Goal: Information Seeking & Learning: Check status

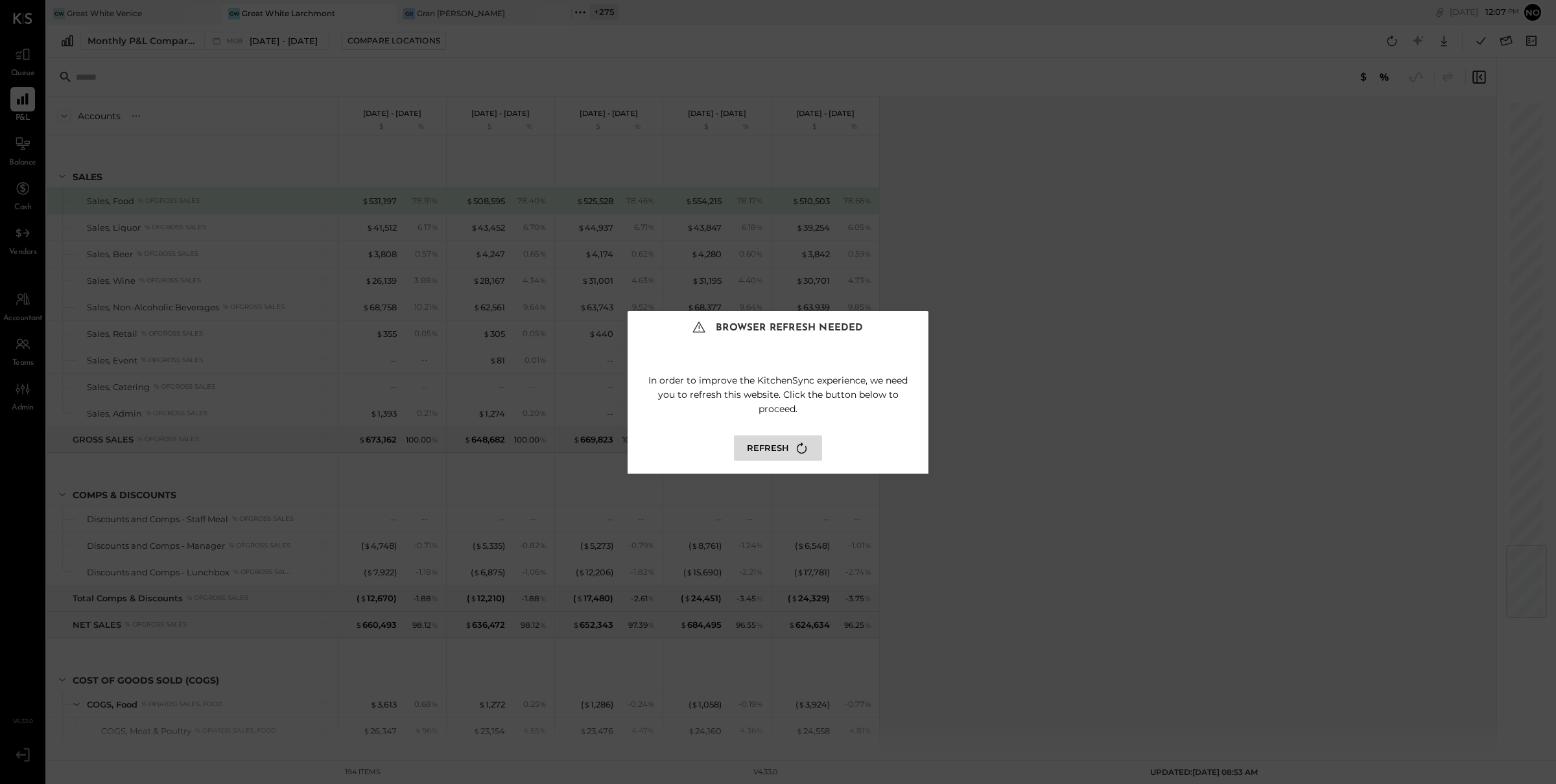
scroll to position [3766, 0]
click at [779, 444] on button "Refresh" at bounding box center [778, 448] width 88 height 25
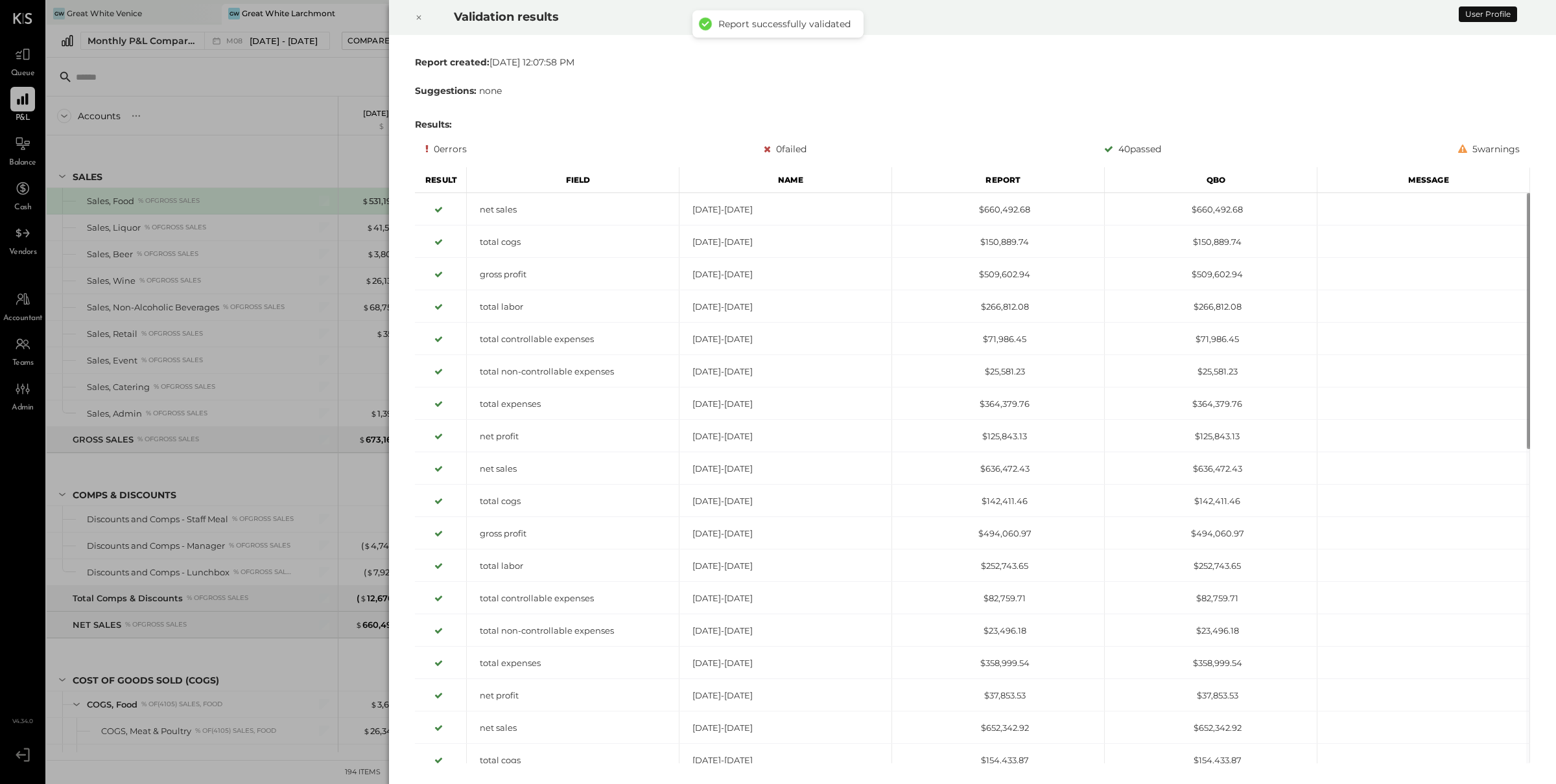
click at [413, 16] on div at bounding box center [419, 17] width 29 height 36
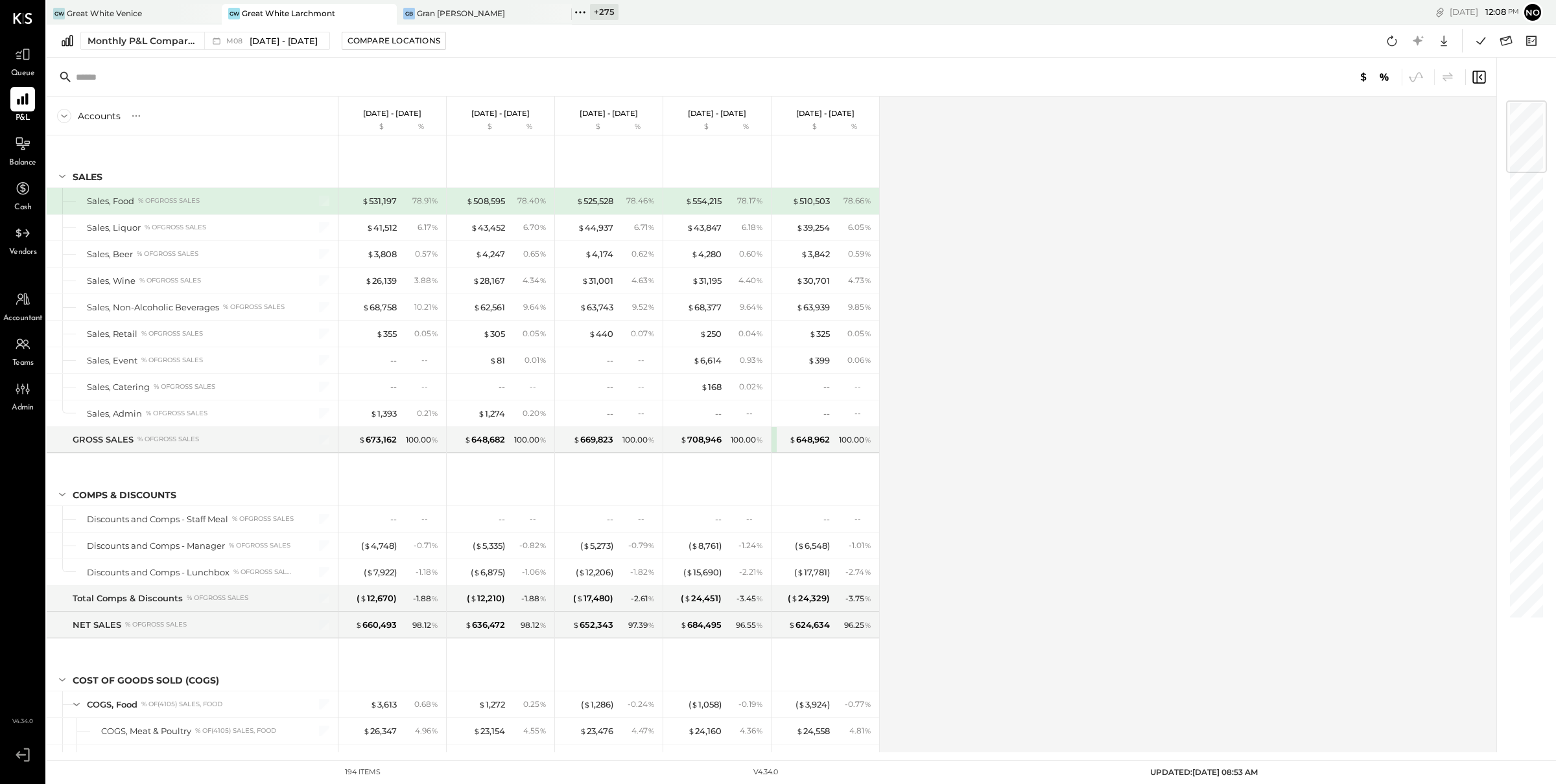
click at [579, 13] on icon at bounding box center [580, 12] width 17 height 17
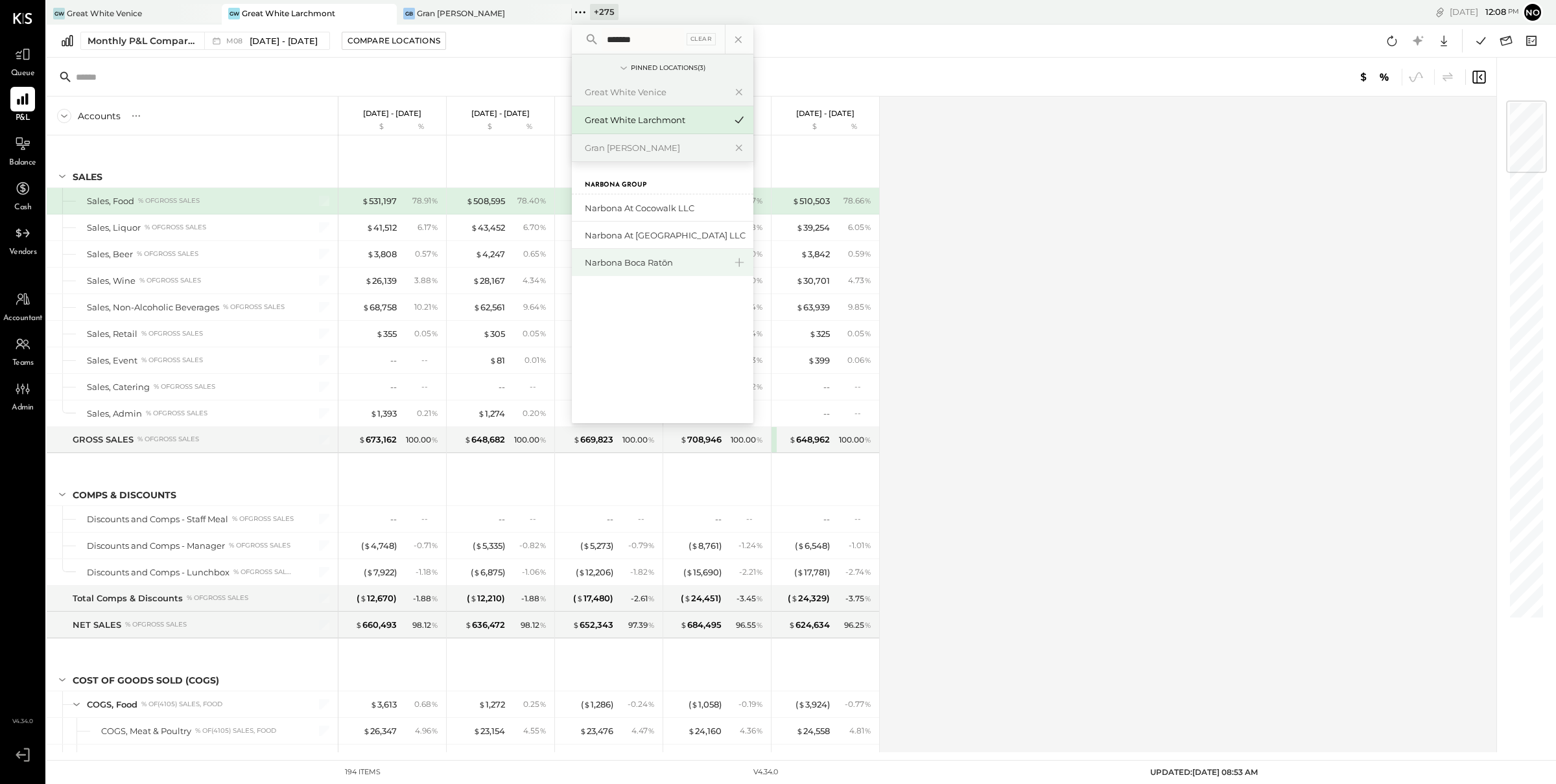
type input "*******"
click at [662, 260] on div "Narbona Boca Ratōn" at bounding box center [655, 263] width 140 height 12
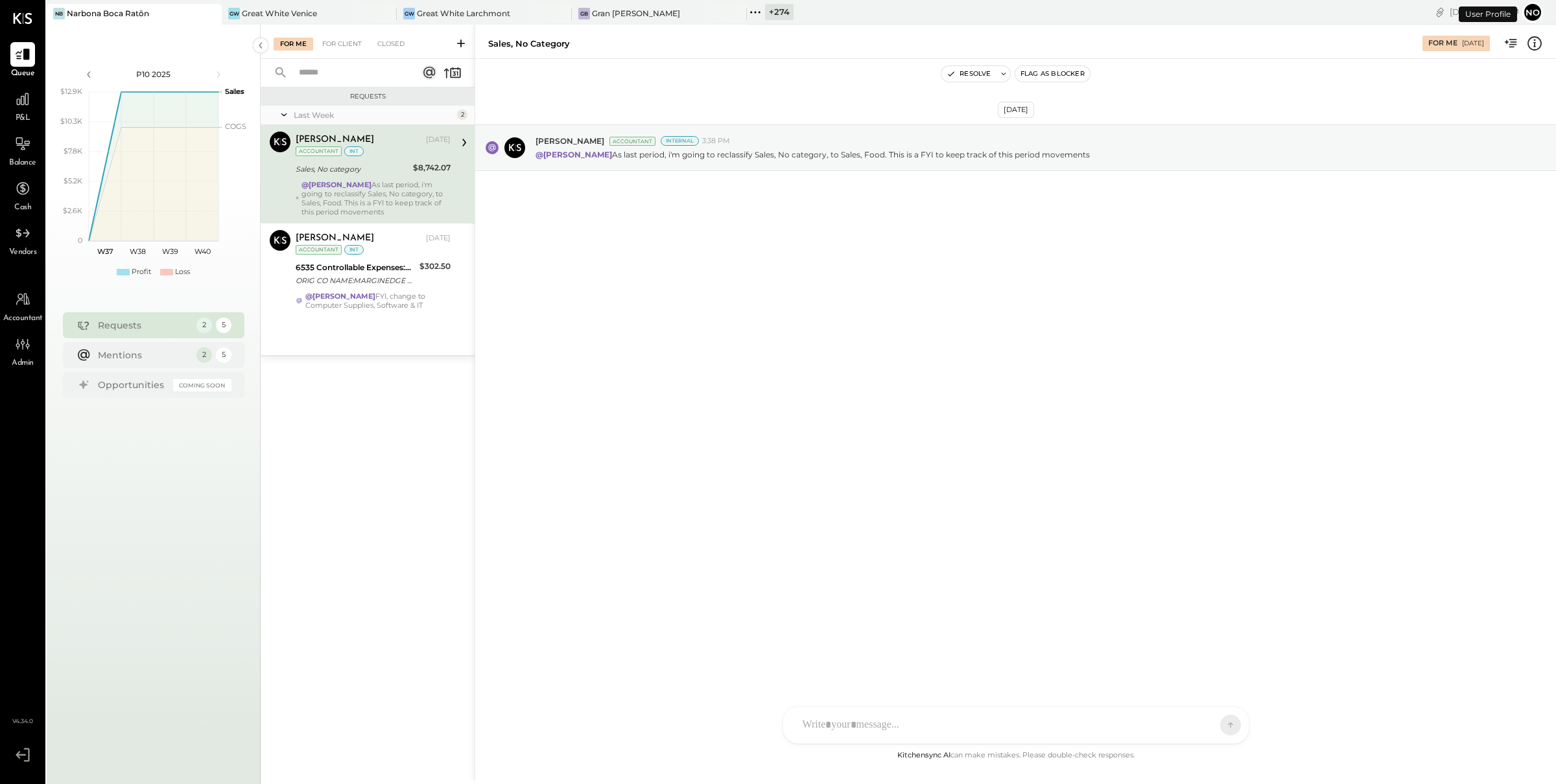
click at [20, 111] on div "P&L" at bounding box center [22, 105] width 25 height 38
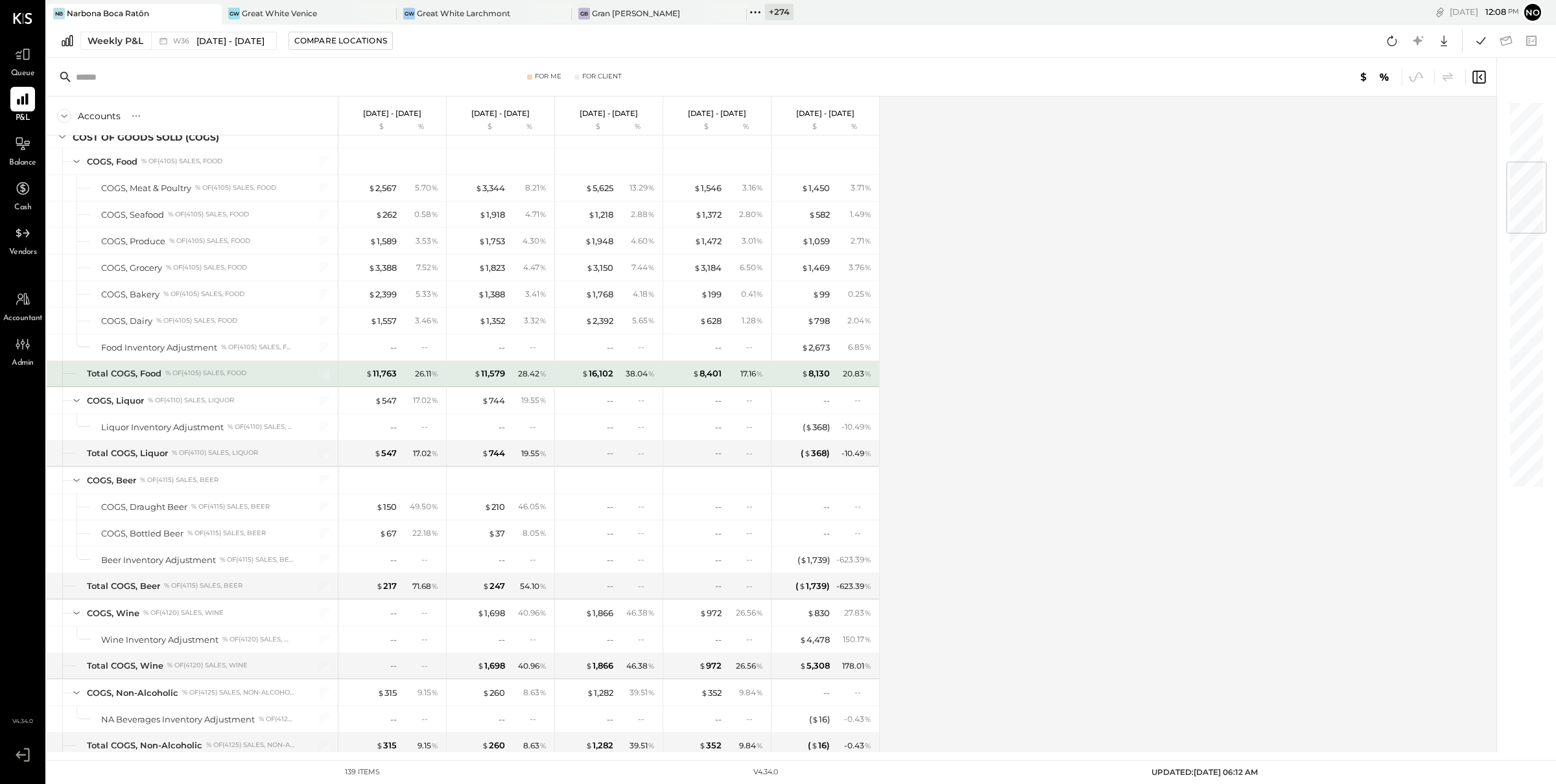
scroll to position [506, 0]
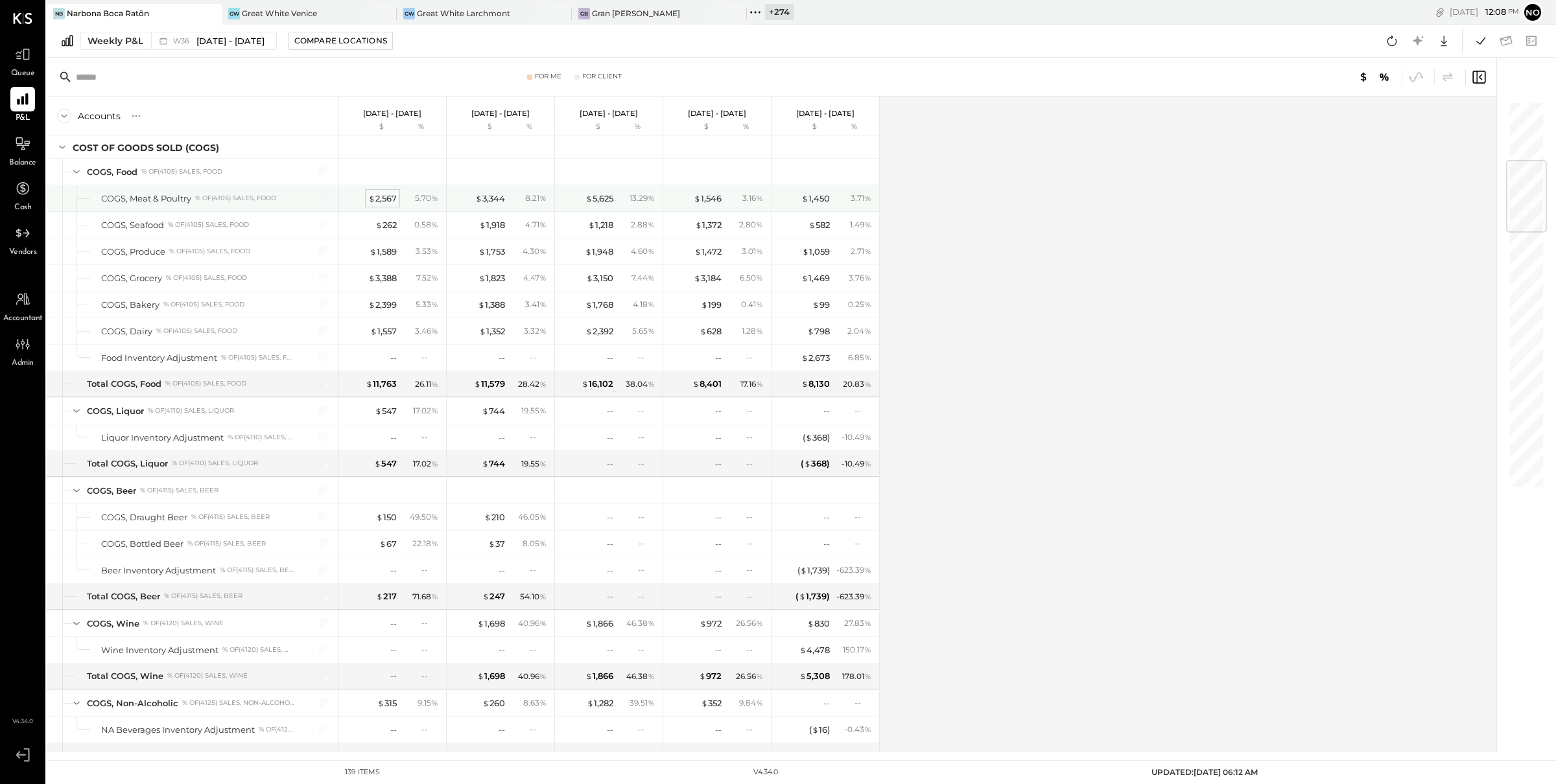
click at [386, 199] on div "$ 2,567" at bounding box center [382, 199] width 29 height 12
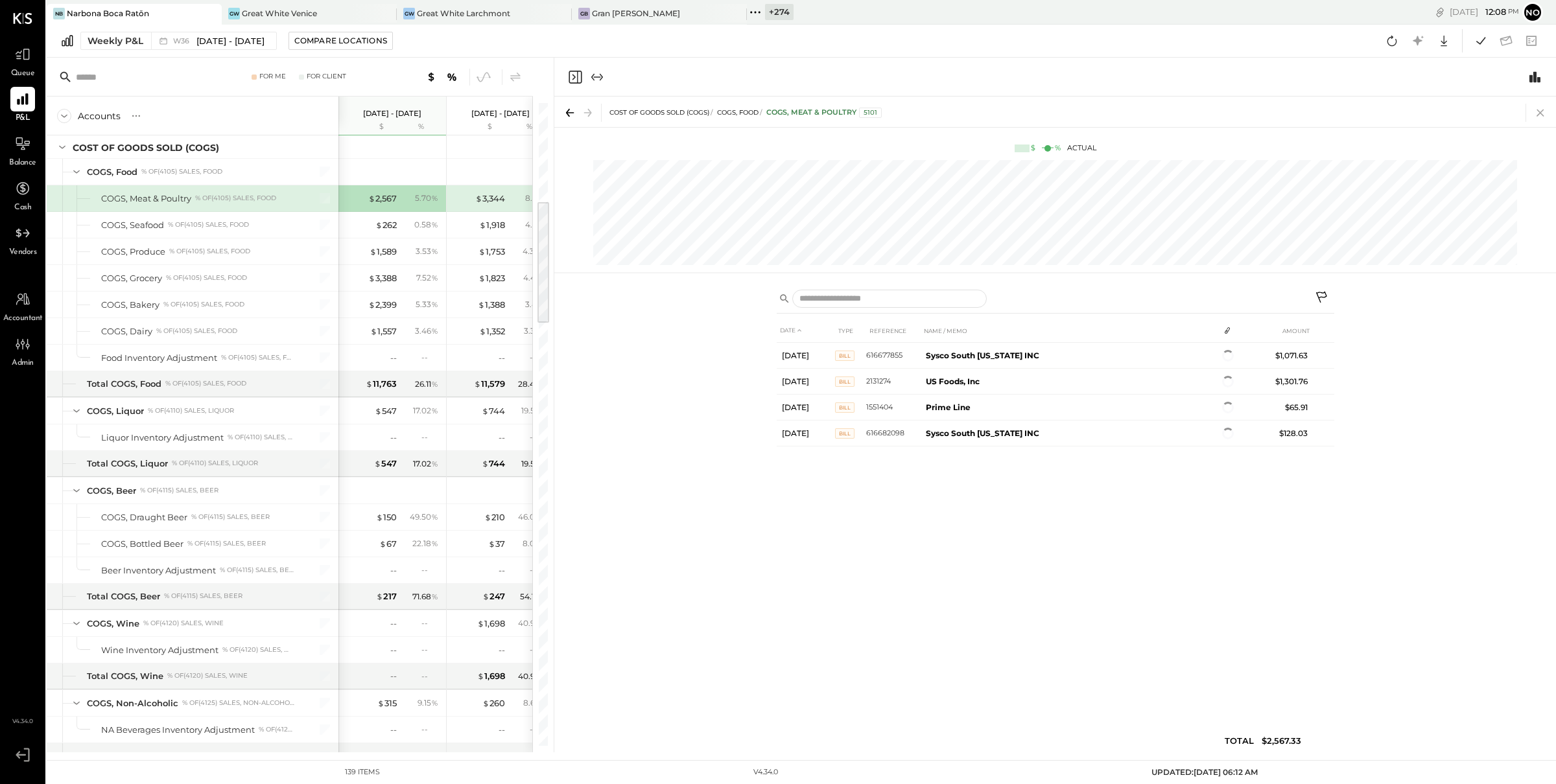
click at [1541, 115] on icon at bounding box center [1540, 113] width 18 height 18
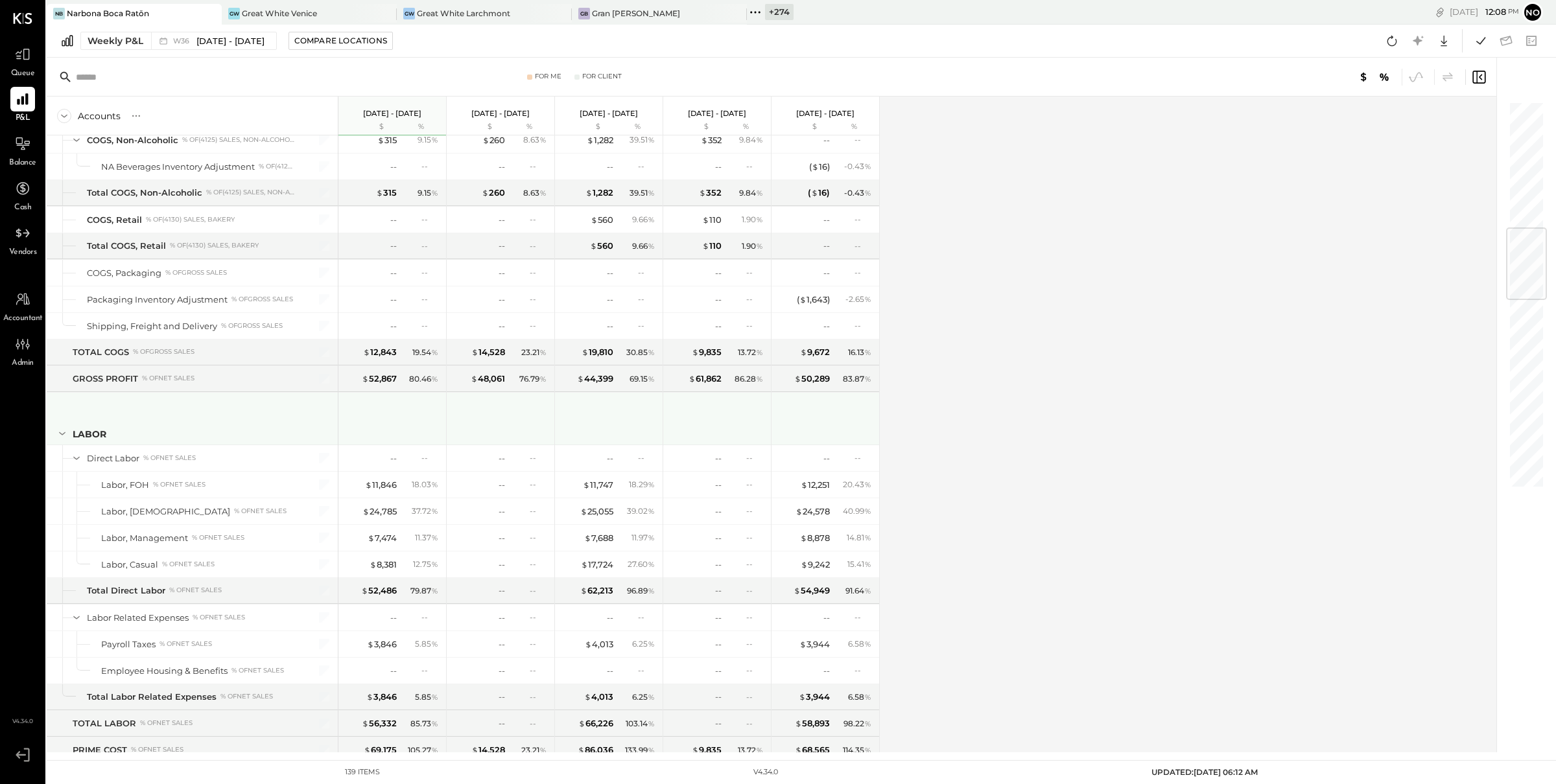
scroll to position [1080, 0]
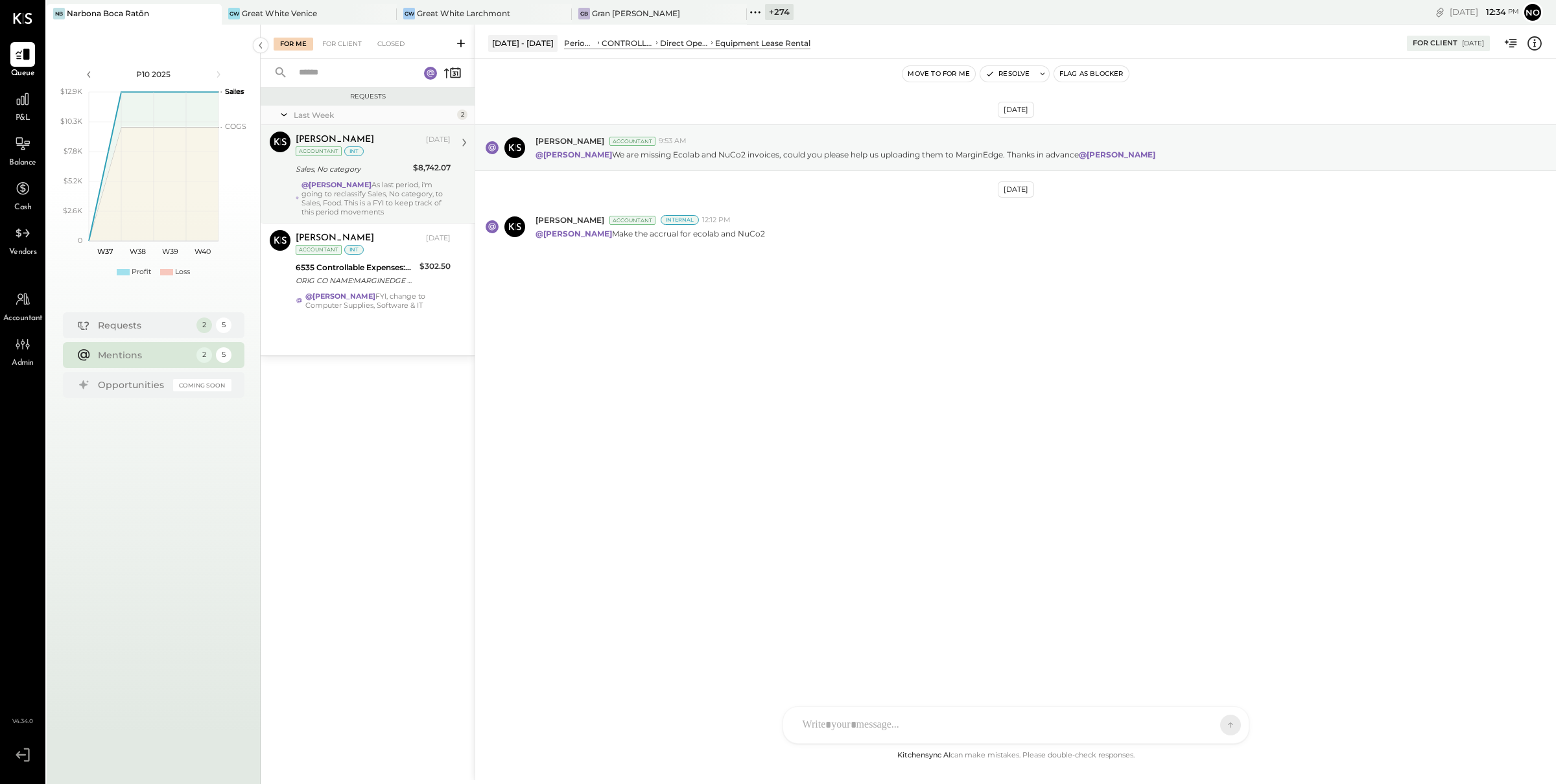
click at [378, 188] on div "@Noemi Balmaceda As last period, i'm going to reclassify Sales, No category, to…" at bounding box center [376, 199] width 149 height 36
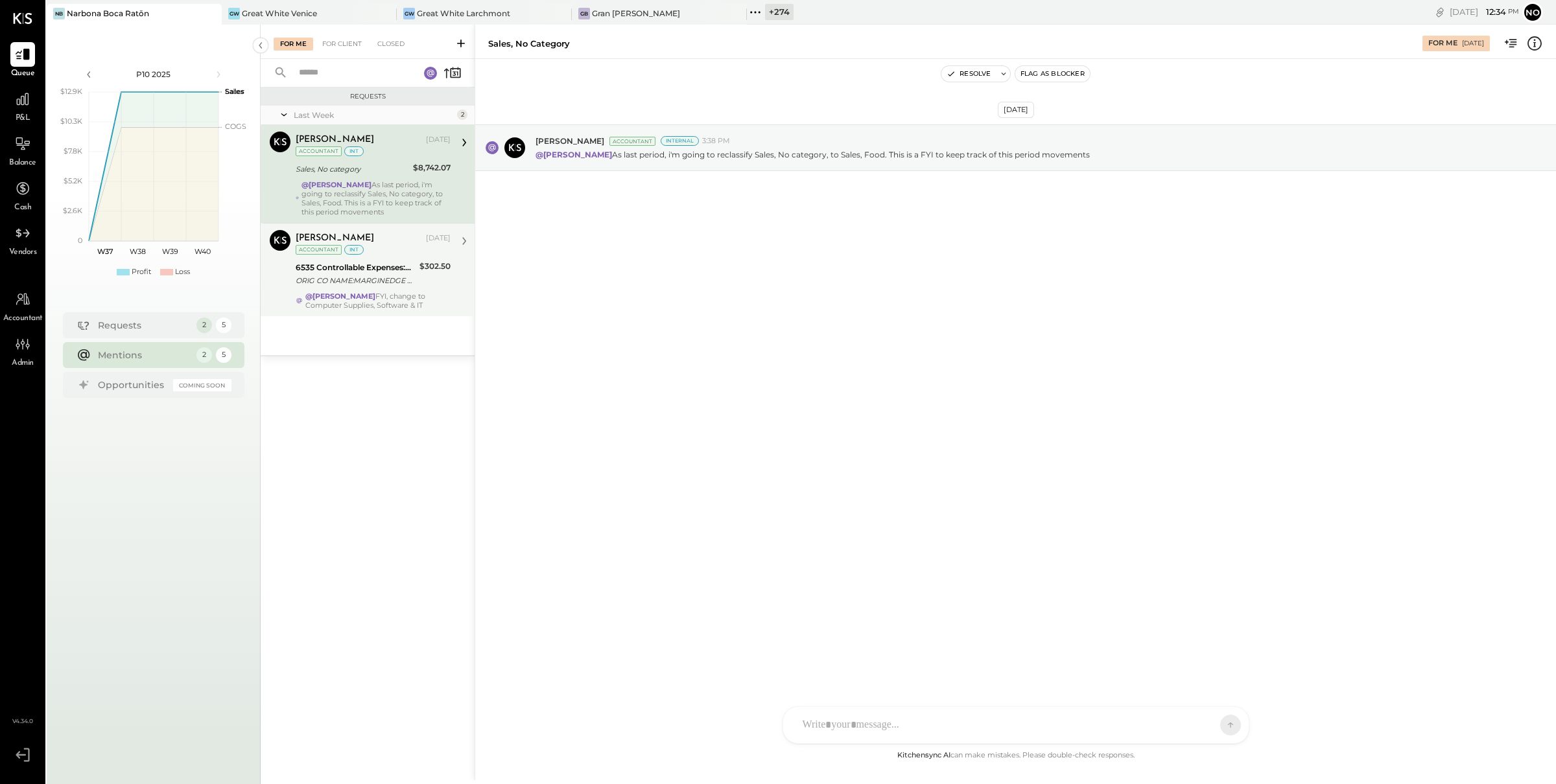
click at [366, 286] on div "ORIG CO NAME:MARGINEDGE CO ORIG ID:XXXXXX6202 DESC DATE:250817 CO ENTRY DESCR:S…" at bounding box center [356, 280] width 120 height 13
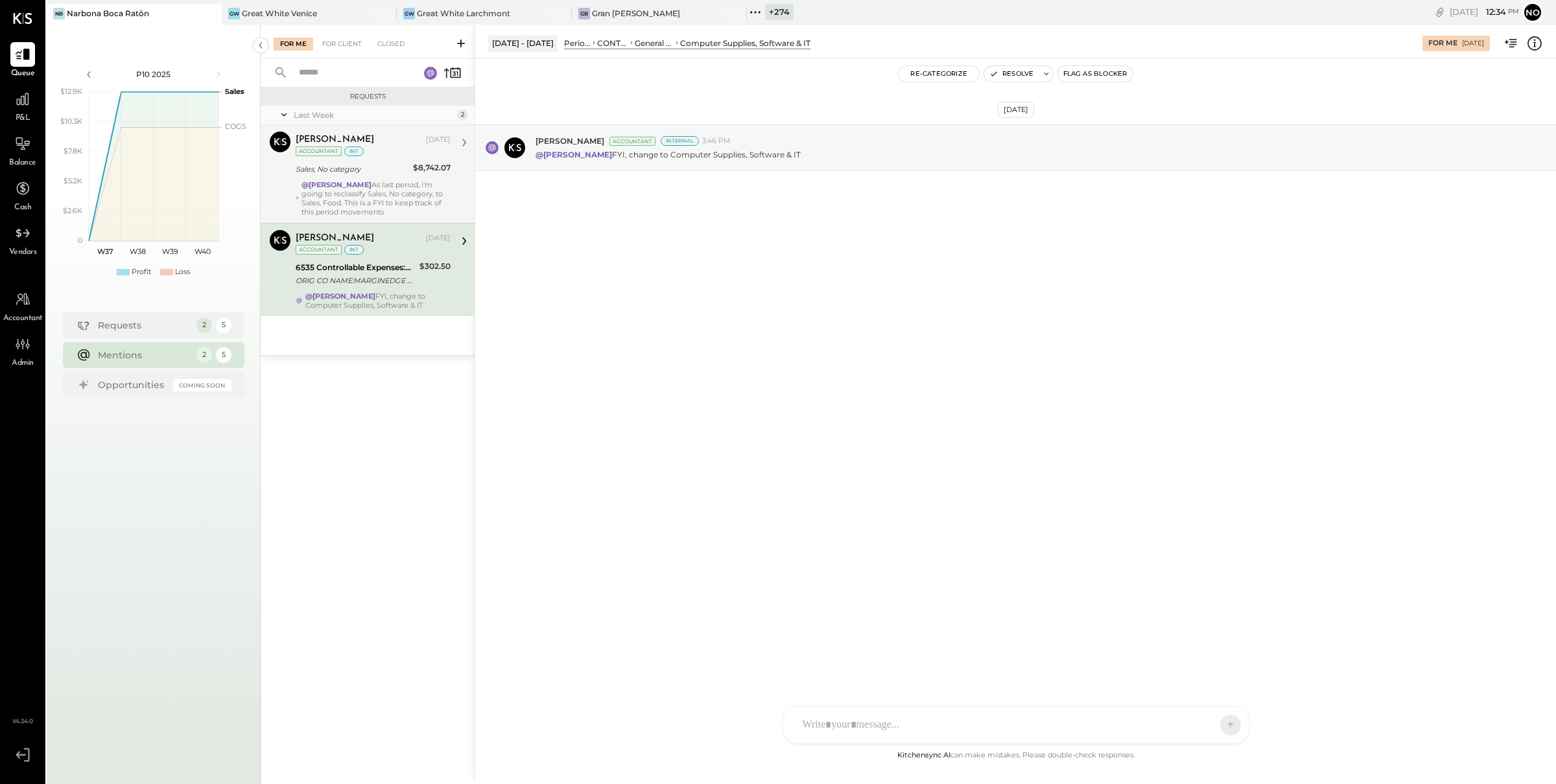
click at [363, 190] on div "@Noemi Balmaceda As last period, i'm going to reclassify Sales, No category, to…" at bounding box center [376, 199] width 149 height 36
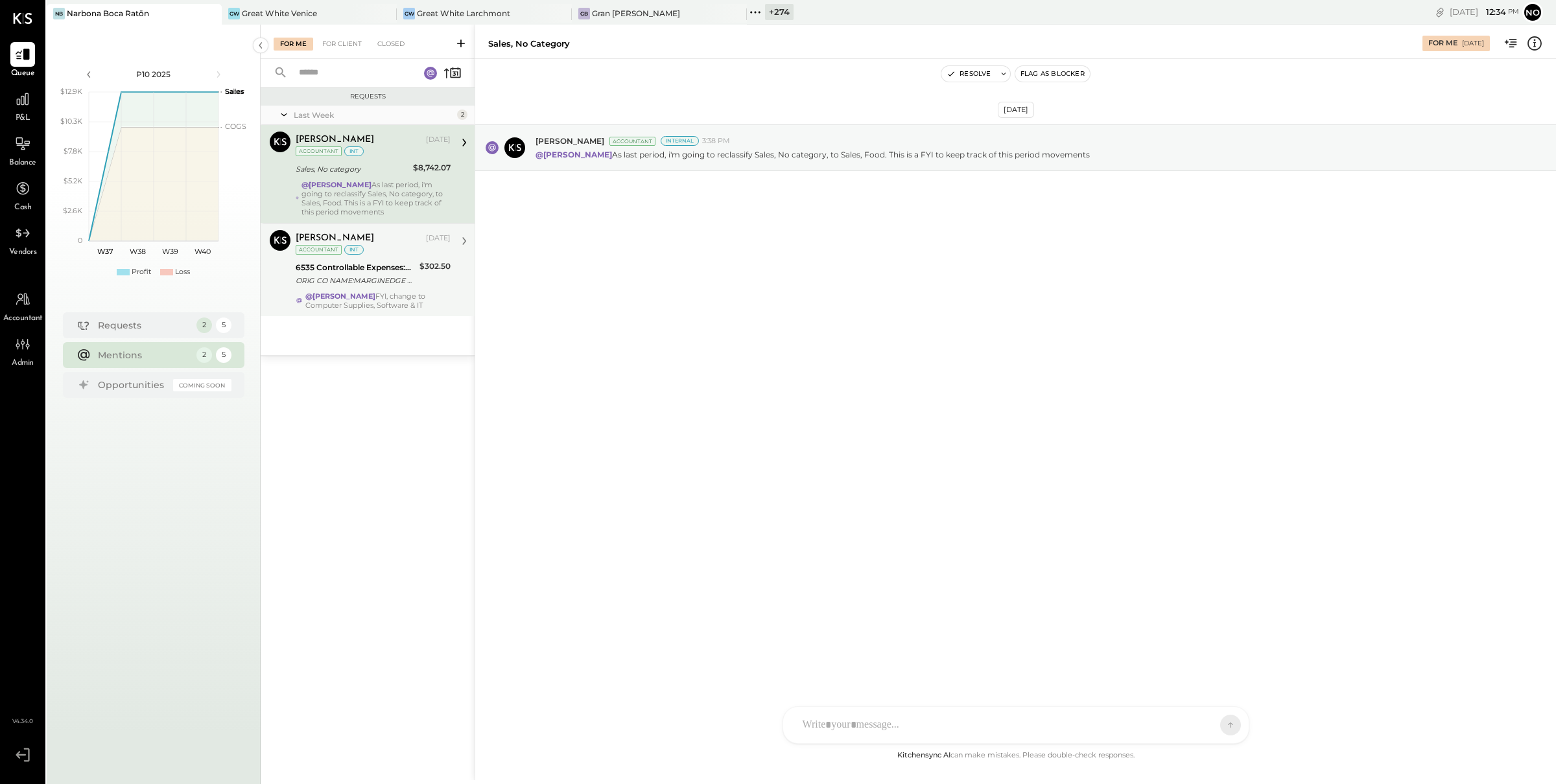
click at [377, 264] on div "6535 Controllable Expenses:General & Administrative Expenses:Computer Supplies,…" at bounding box center [356, 267] width 120 height 13
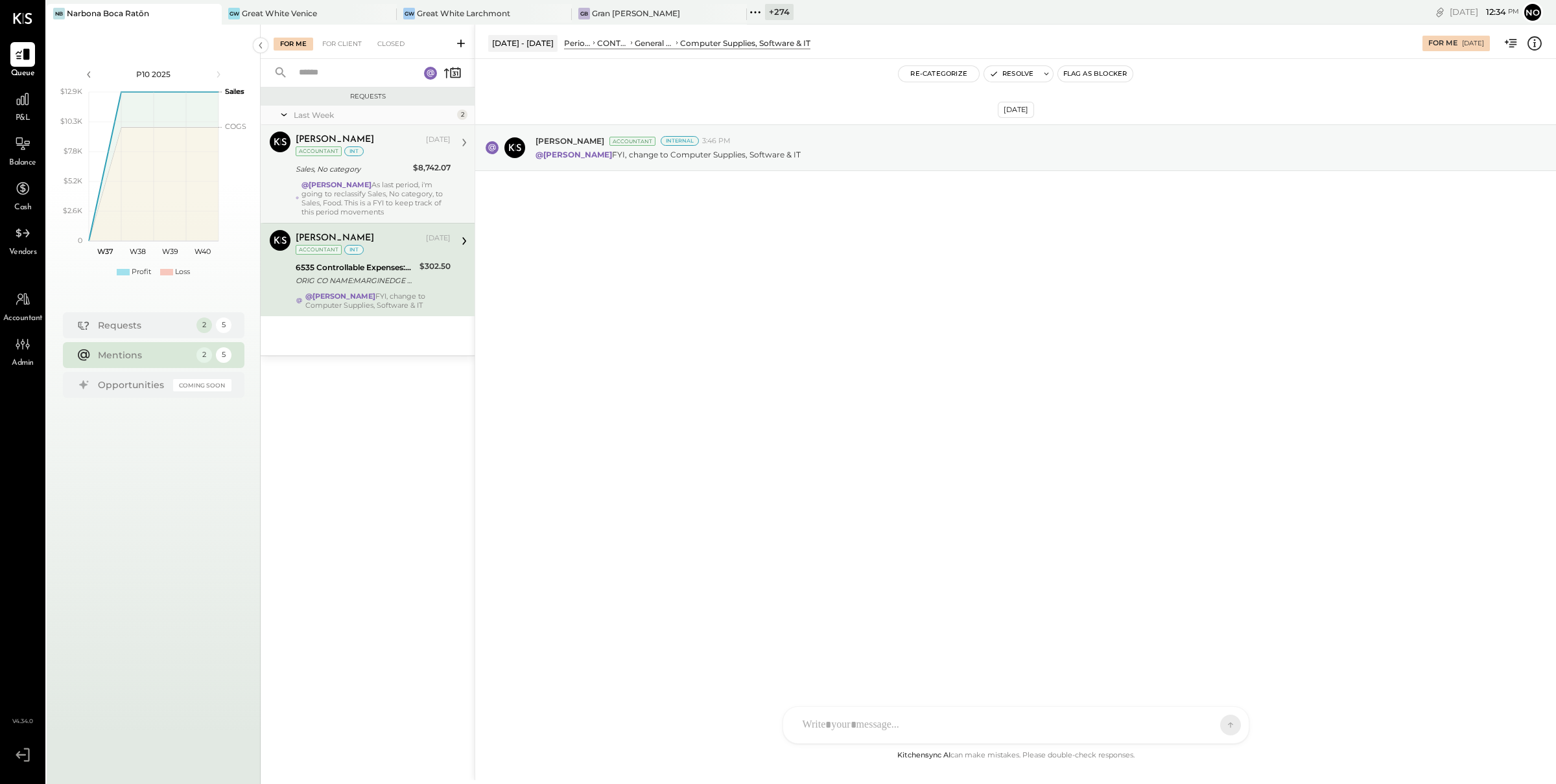
click at [395, 180] on div "@Noemi Balmaceda As last period, i'm going to reclassify Sales, No category, to…" at bounding box center [376, 199] width 149 height 36
